Goal: Task Accomplishment & Management: Use online tool/utility

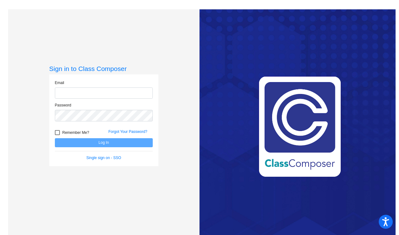
type input "[EMAIL_ADDRESS][DOMAIN_NAME]"
click at [104, 144] on button "Log In" at bounding box center [104, 142] width 98 height 9
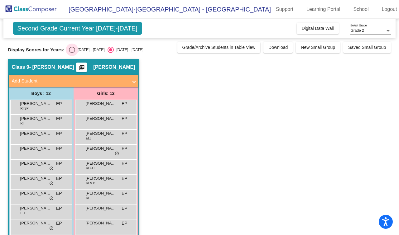
click at [71, 50] on div "Select an option" at bounding box center [72, 50] width 6 height 6
click at [72, 53] on input "[DATE] - [DATE]" at bounding box center [72, 53] width 0 height 0
radio input "true"
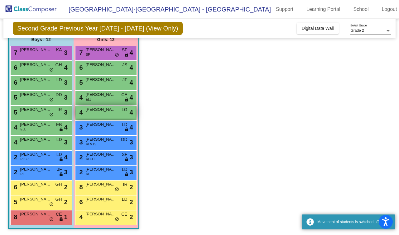
scroll to position [54, 0]
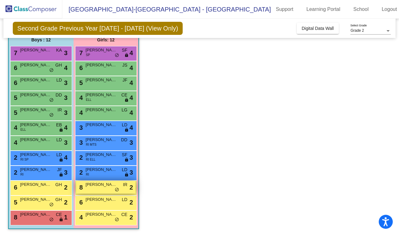
click at [101, 187] on span "[PERSON_NAME]" at bounding box center [101, 185] width 31 height 6
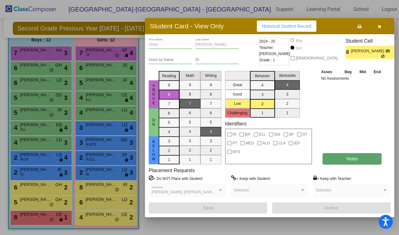
click at [335, 157] on button "Notes" at bounding box center [352, 158] width 59 height 11
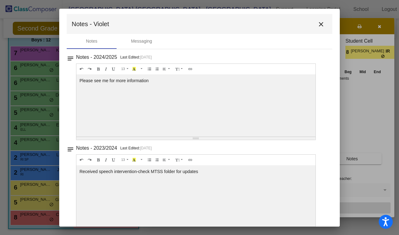
scroll to position [0, 0]
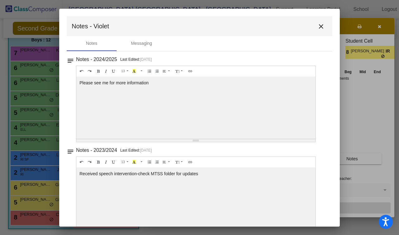
click at [317, 26] on mat-icon "close" at bounding box center [320, 26] width 7 height 7
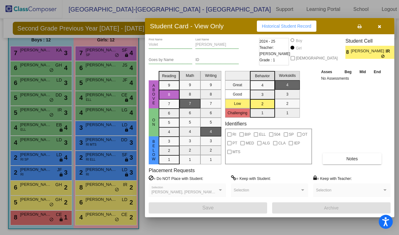
click at [380, 27] on icon "button" at bounding box center [379, 26] width 3 height 4
